Goal: Task Accomplishment & Management: Manage account settings

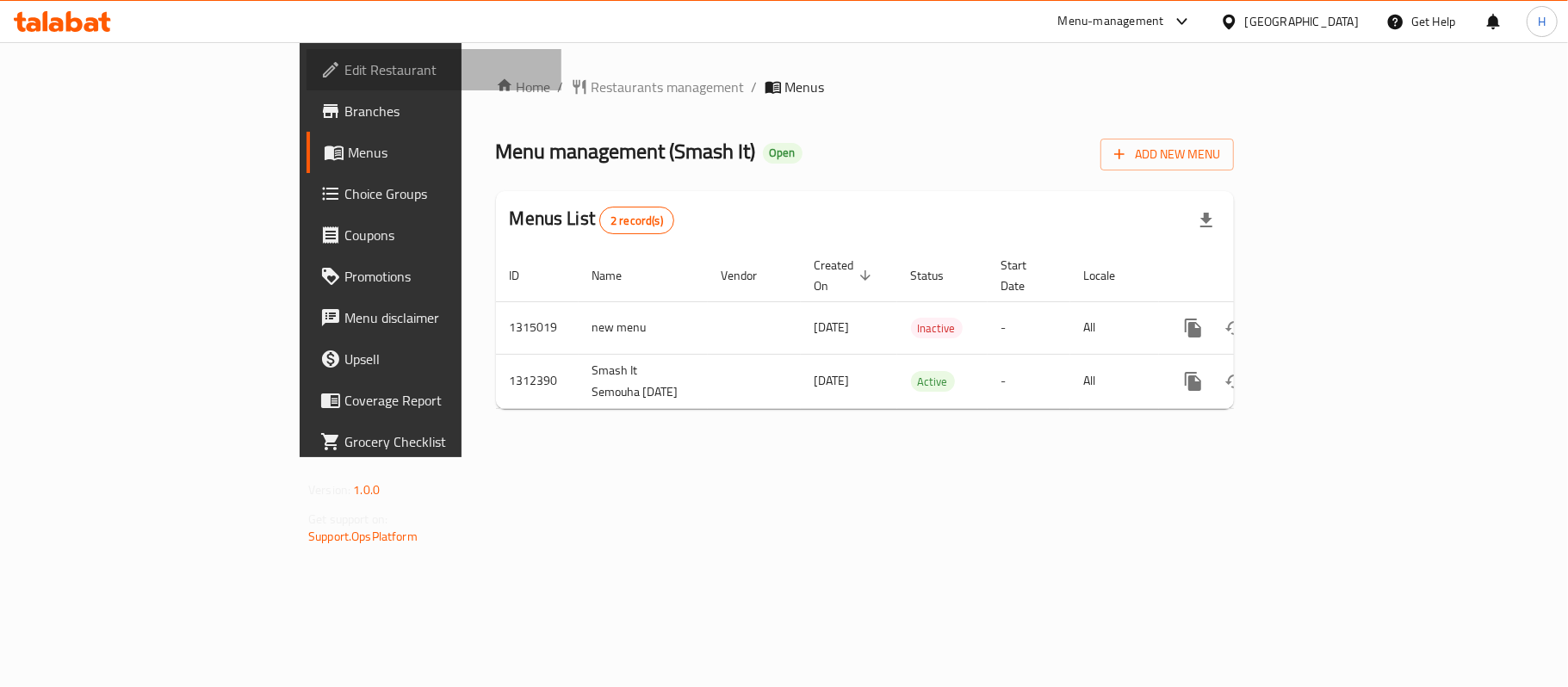
click at [345, 62] on span "Edit Restaurant" at bounding box center [447, 69] width 203 height 20
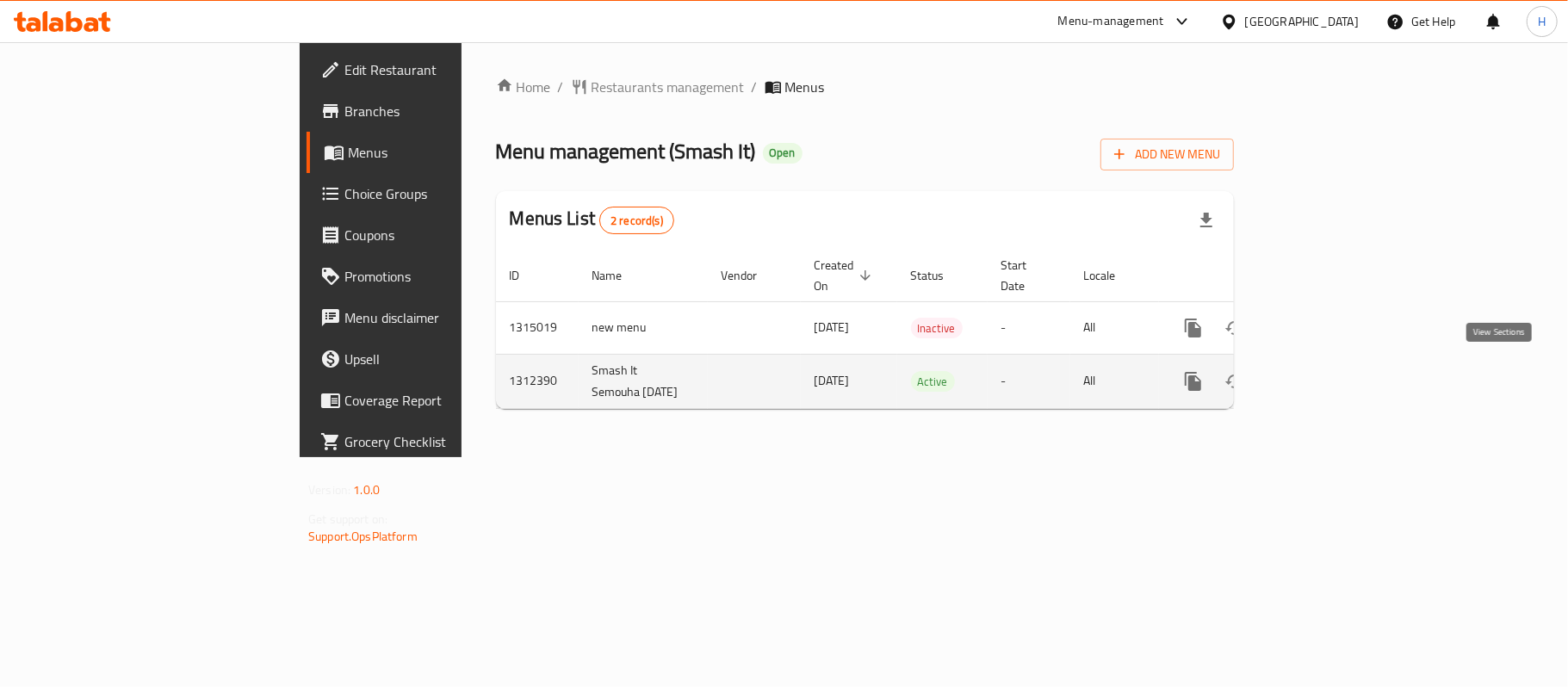
click at [1328, 371] on icon "enhanced table" at bounding box center [1317, 381] width 20 height 20
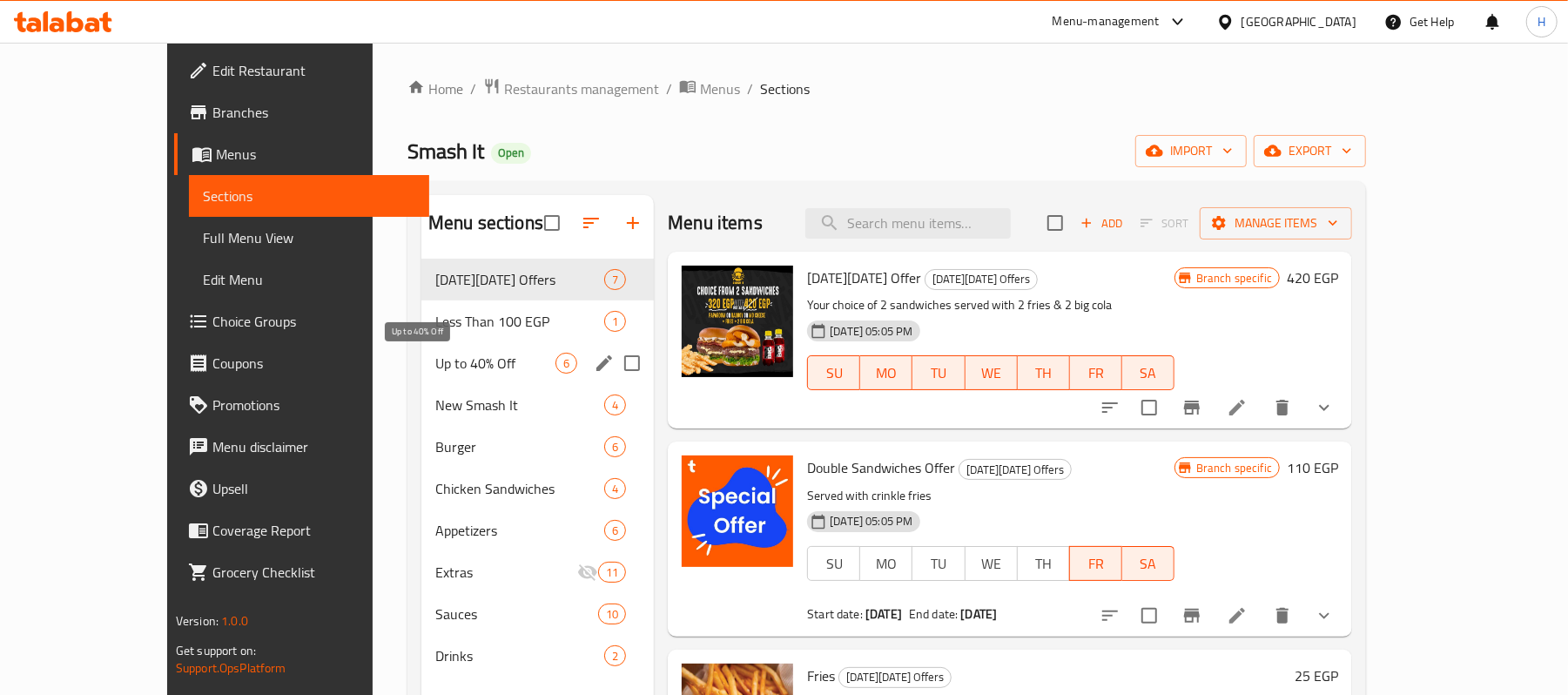
click at [436, 359] on span "Up to 40% Off" at bounding box center [496, 363] width 121 height 21
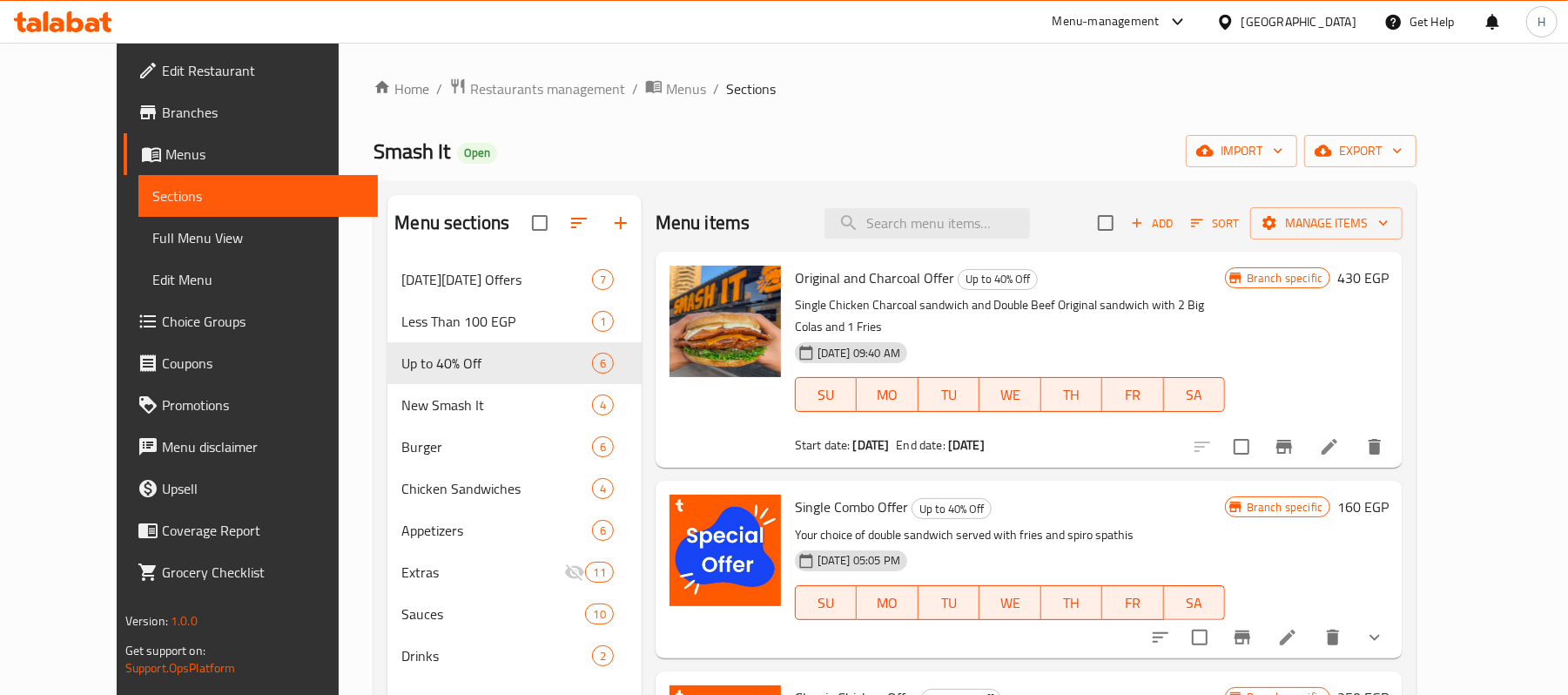
click at [934, 208] on div "Menu items Add Sort Manage items" at bounding box center [1029, 224] width 747 height 57
click at [932, 217] on input "search" at bounding box center [928, 224] width 206 height 31
paste input "Charcoal"
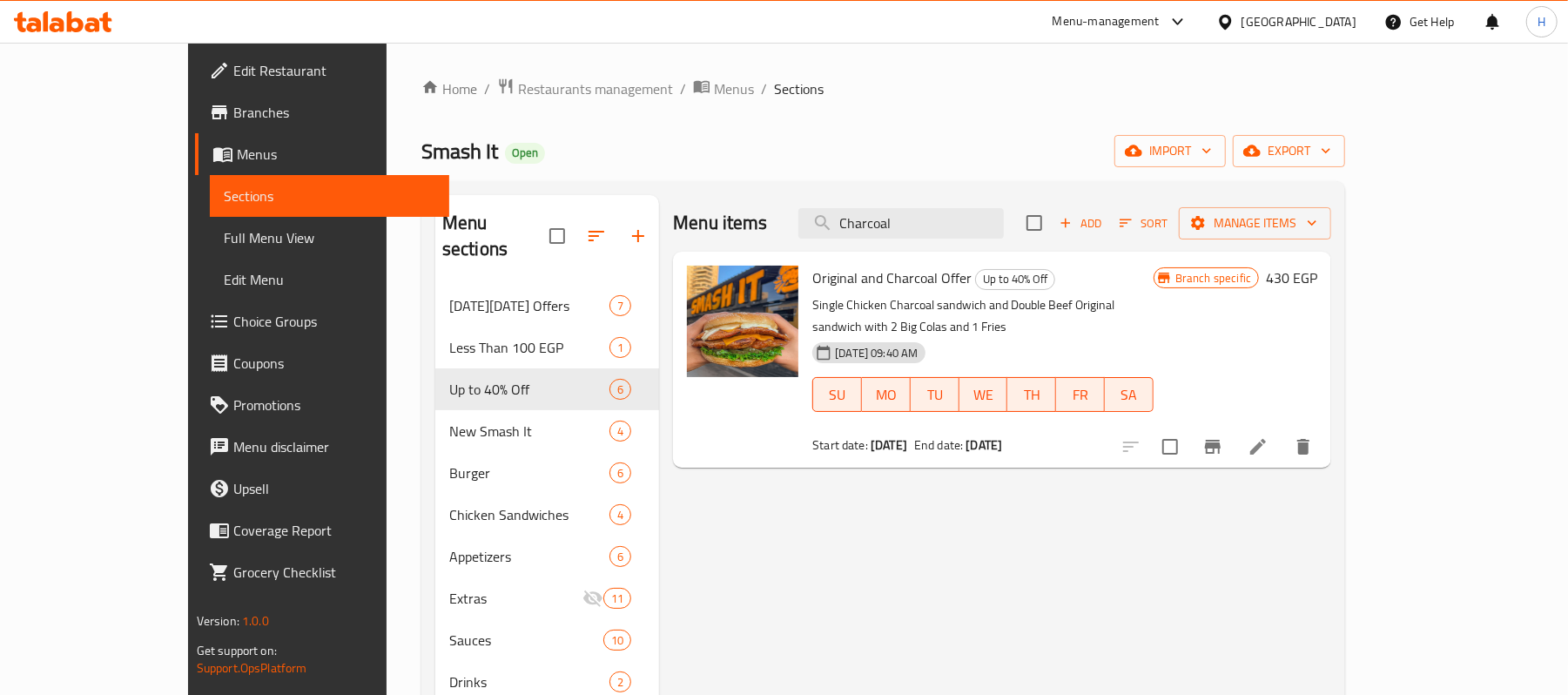
type input "Charcoal"
click at [1221, 440] on icon "Branch-specific-item" at bounding box center [1213, 446] width 16 height 14
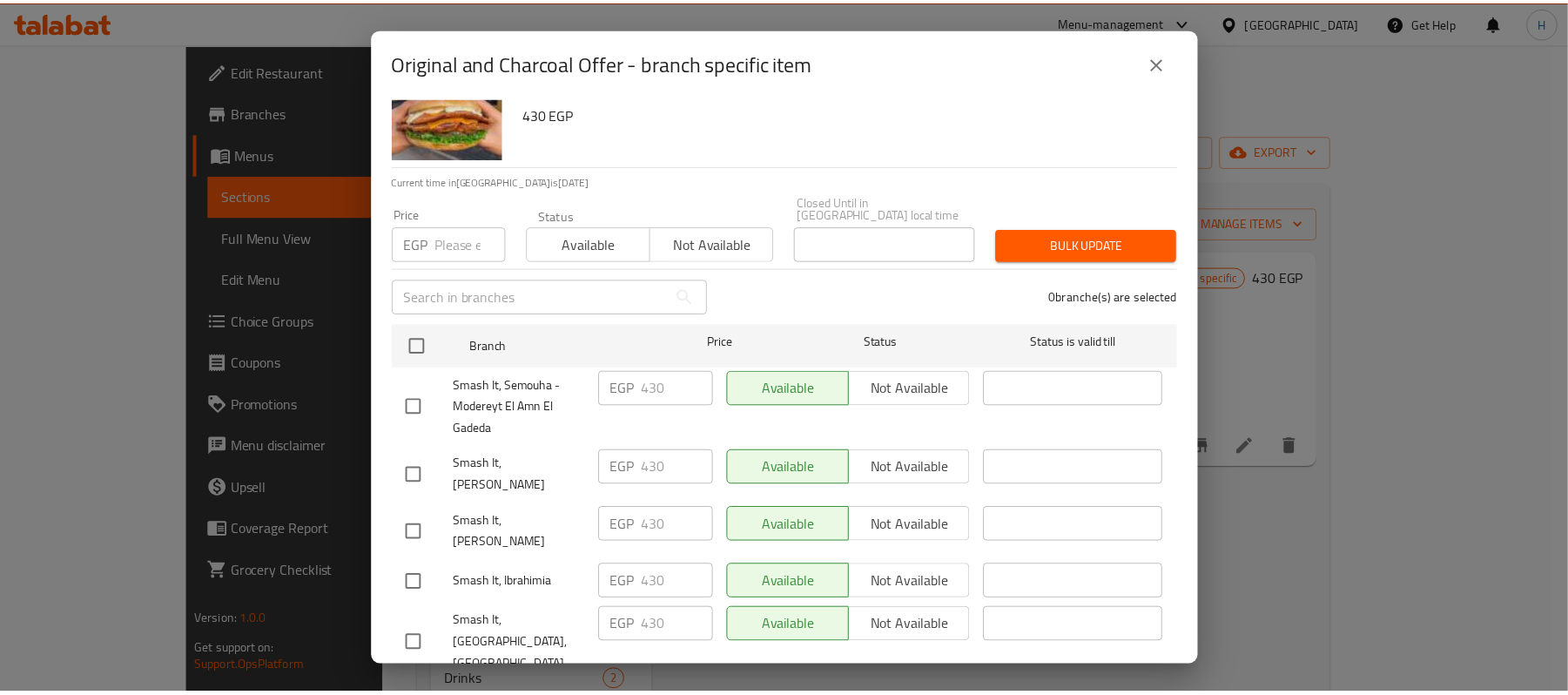
scroll to position [87, 0]
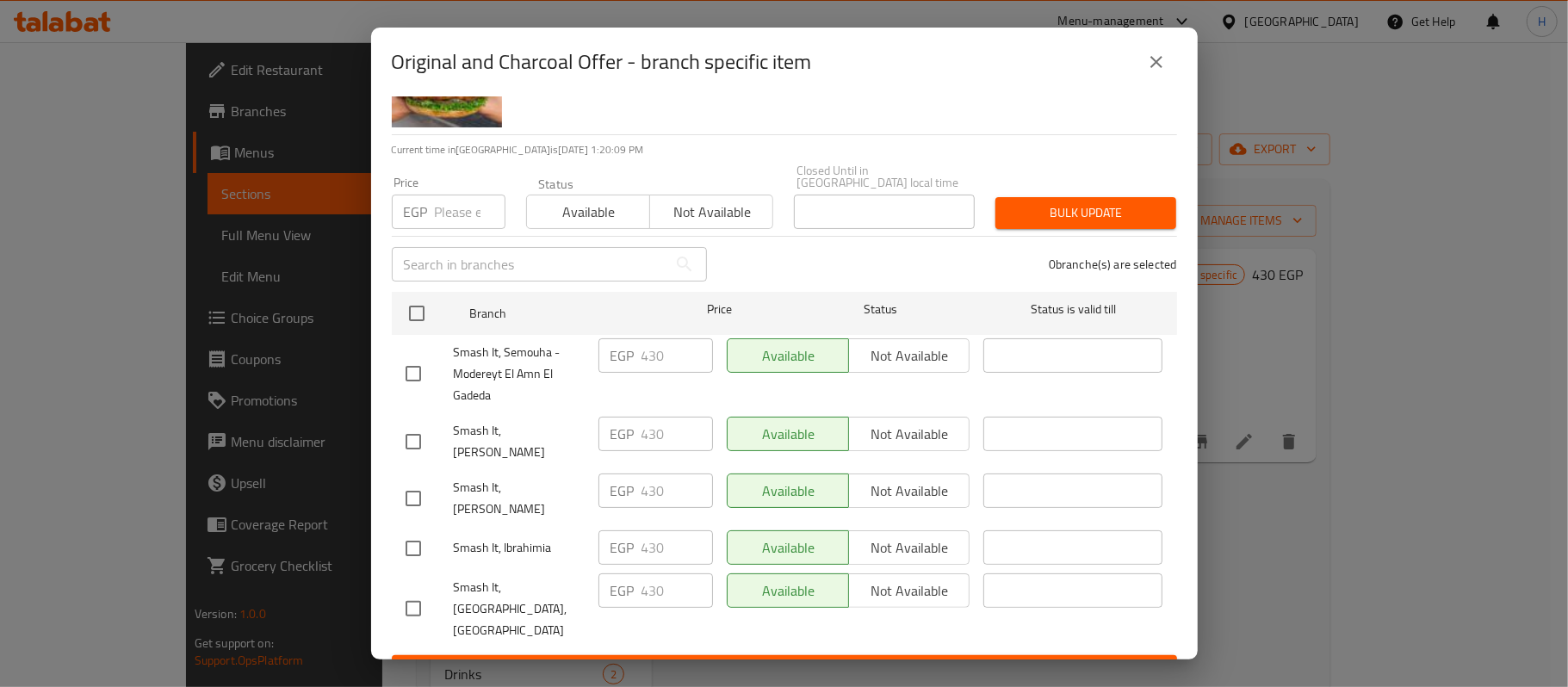
click at [1161, 56] on icon "close" at bounding box center [1157, 62] width 20 height 20
